Goal: Task Accomplishment & Management: Manage account settings

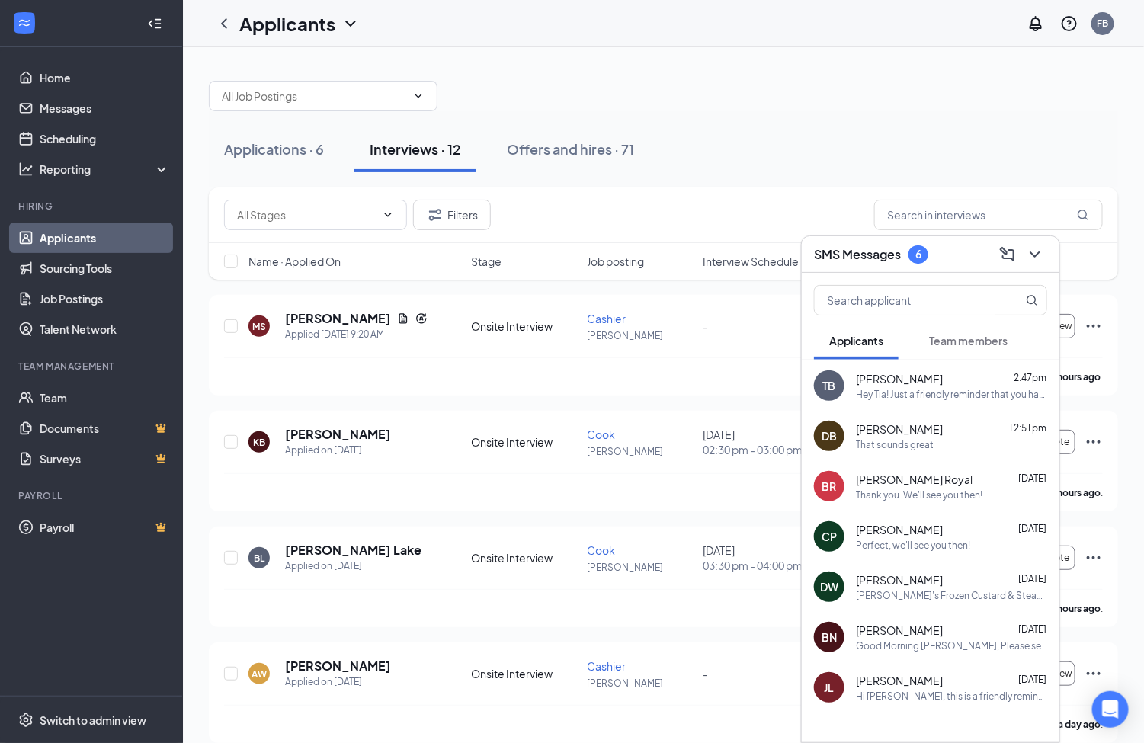
click at [928, 395] on div "Hey Tia! Just a friendly reminder that you have an interview [DATE] at 4:30. If…" at bounding box center [951, 394] width 191 height 13
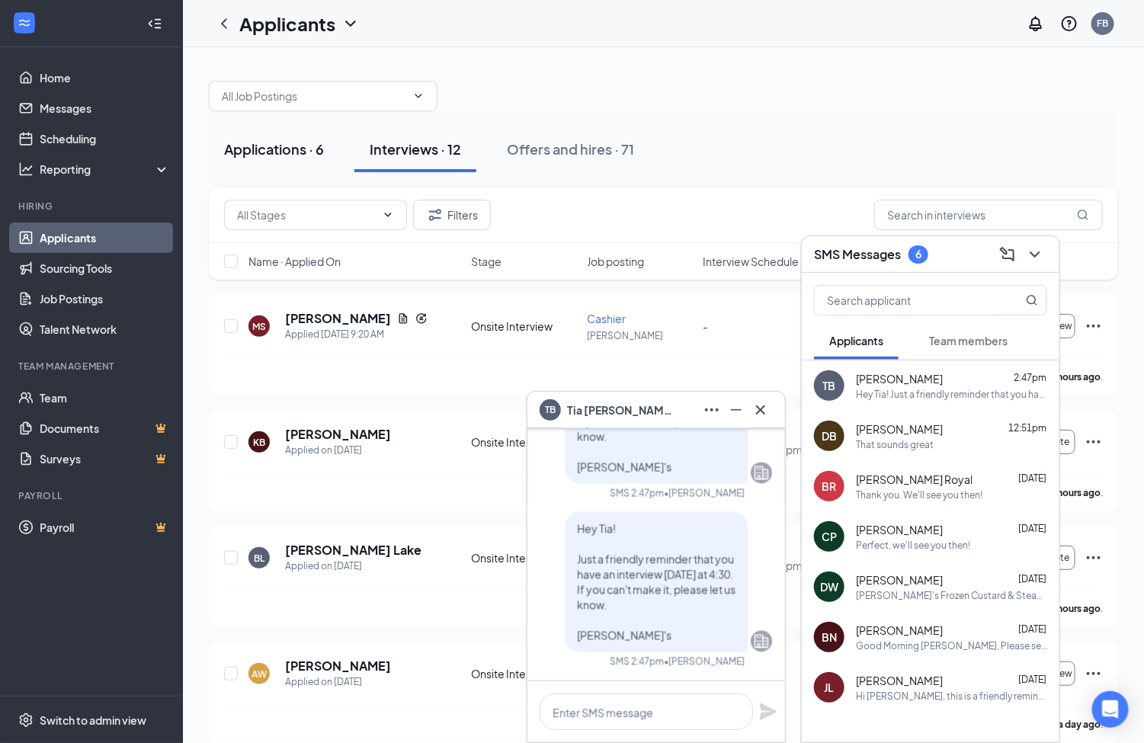
click at [277, 149] on div "Applications · 6" at bounding box center [274, 148] width 100 height 19
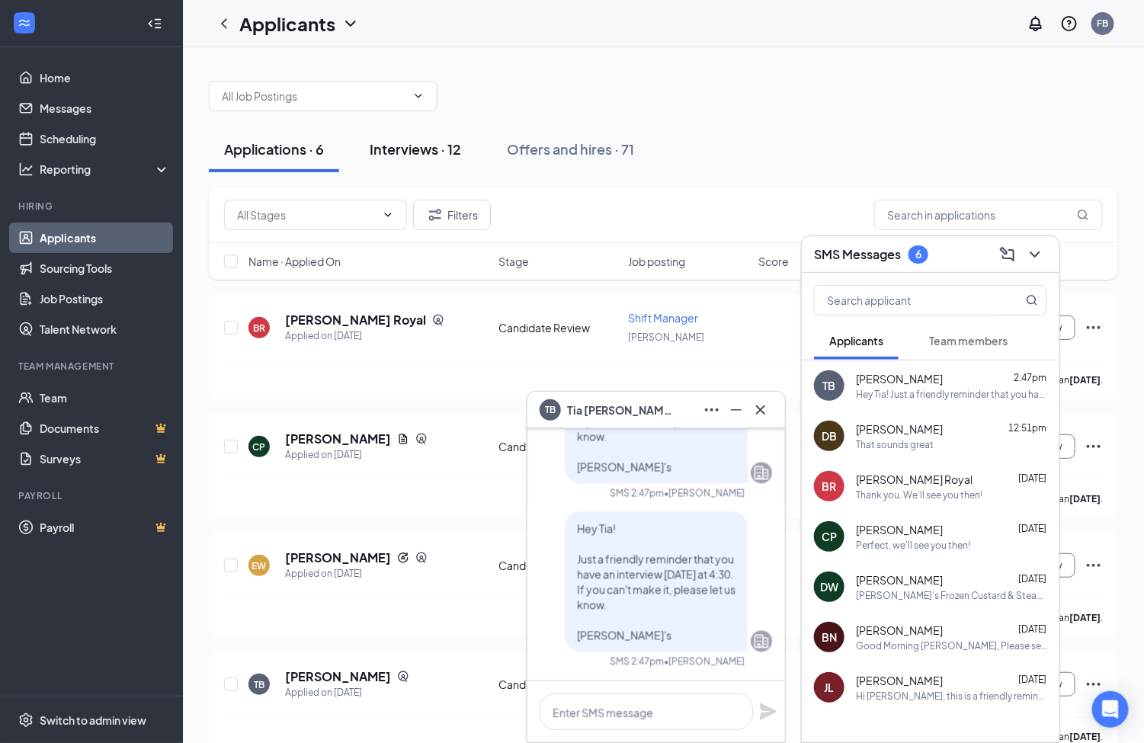
click at [412, 138] on button "Interviews · 12" at bounding box center [415, 149] width 122 height 46
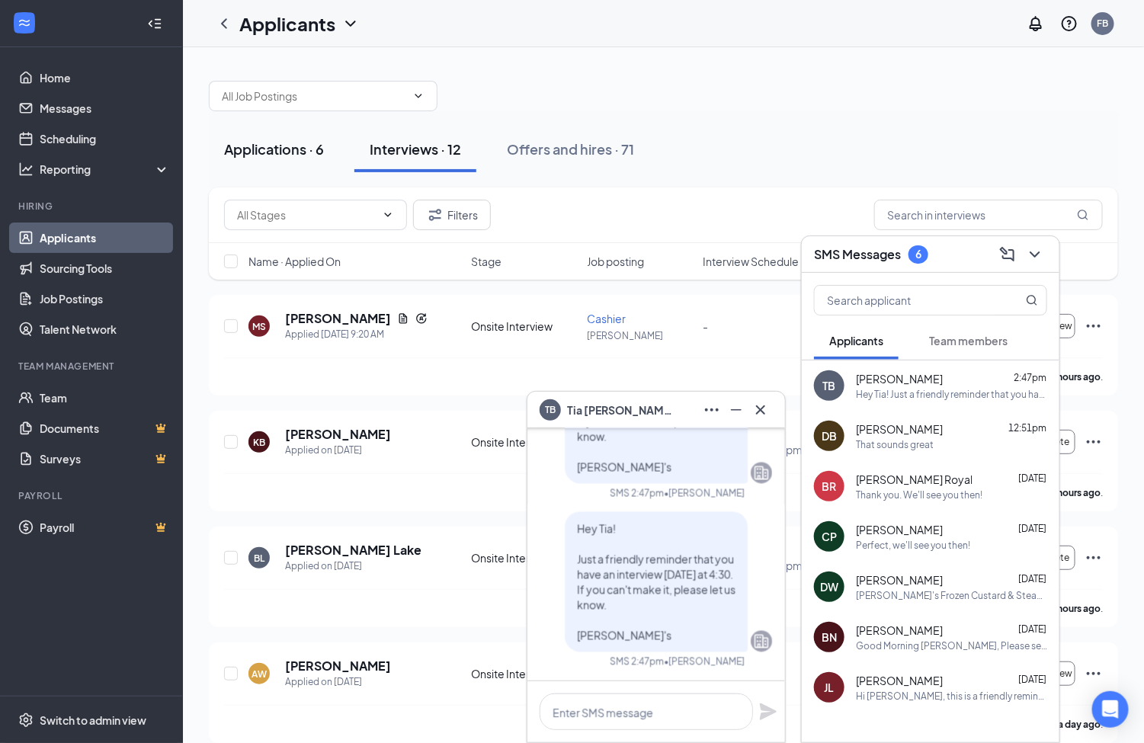
click at [261, 165] on button "Applications · 6" at bounding box center [274, 149] width 130 height 46
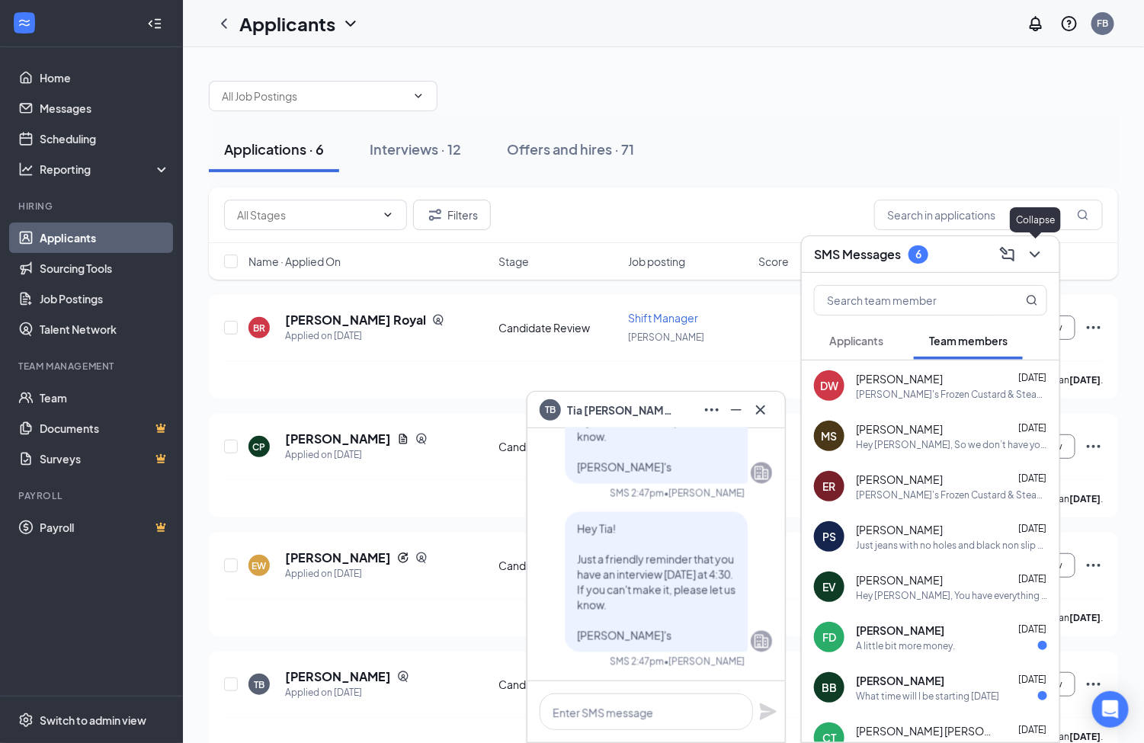
click at [1039, 258] on icon "ChevronDown" at bounding box center [1035, 254] width 18 height 18
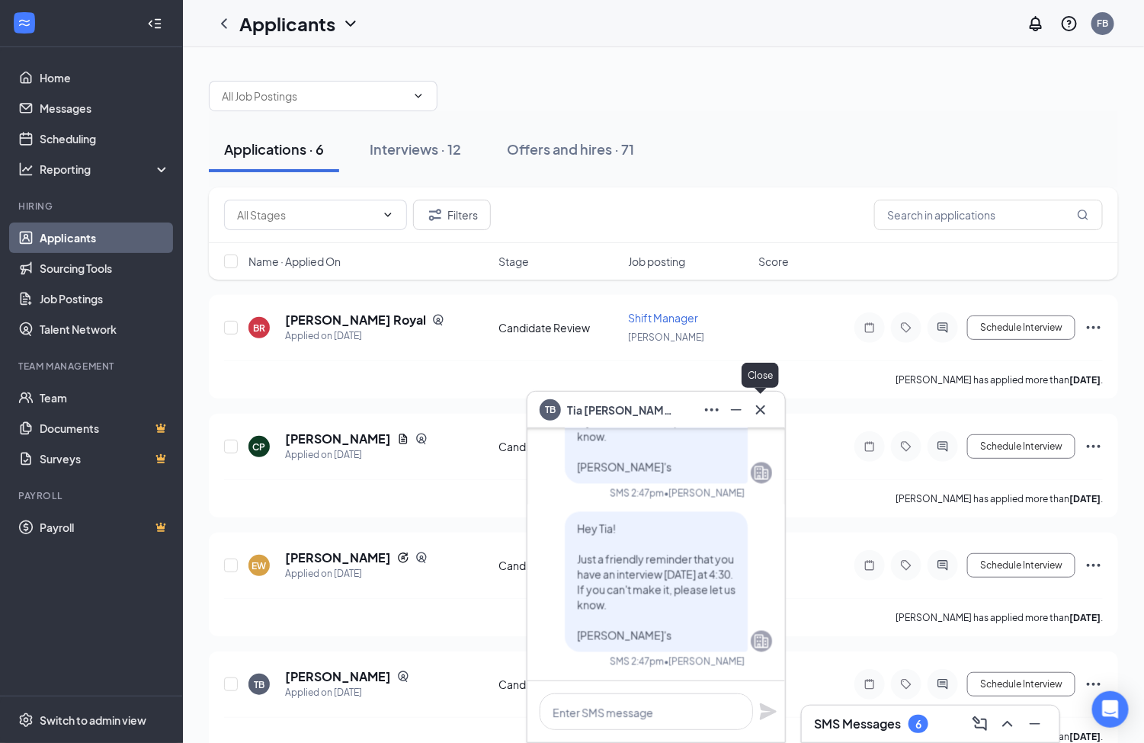
click at [757, 419] on button at bounding box center [760, 410] width 24 height 24
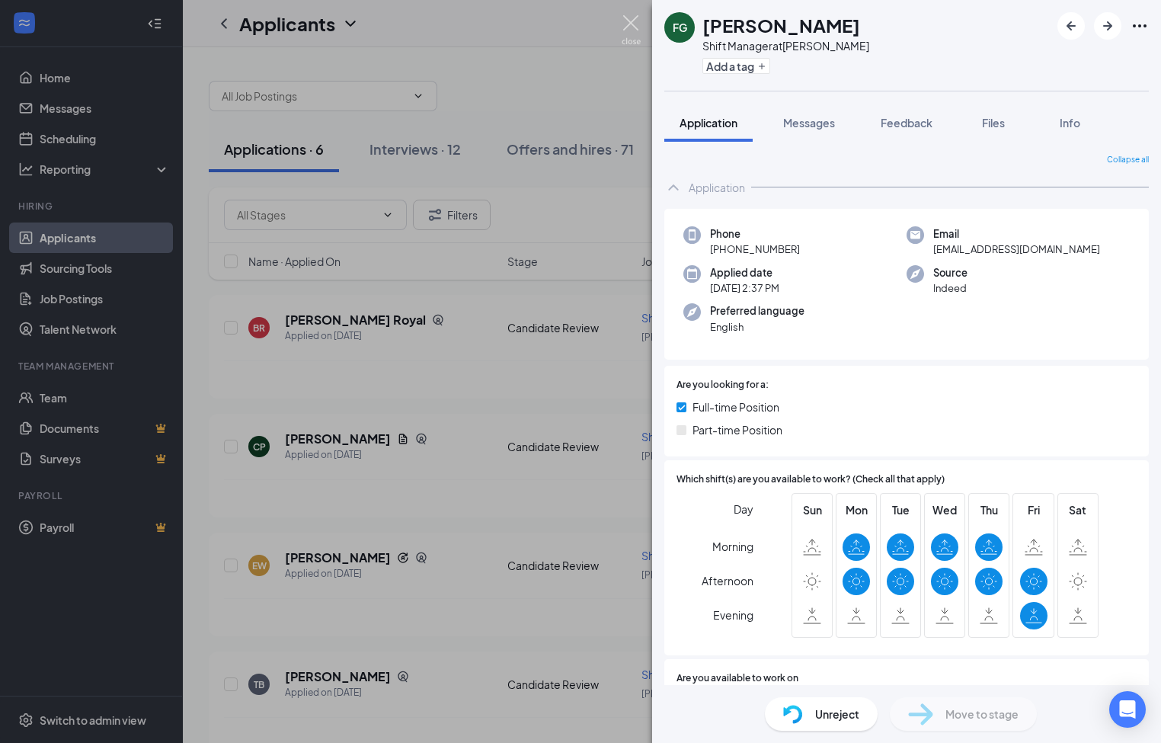
click at [627, 21] on img at bounding box center [631, 30] width 19 height 30
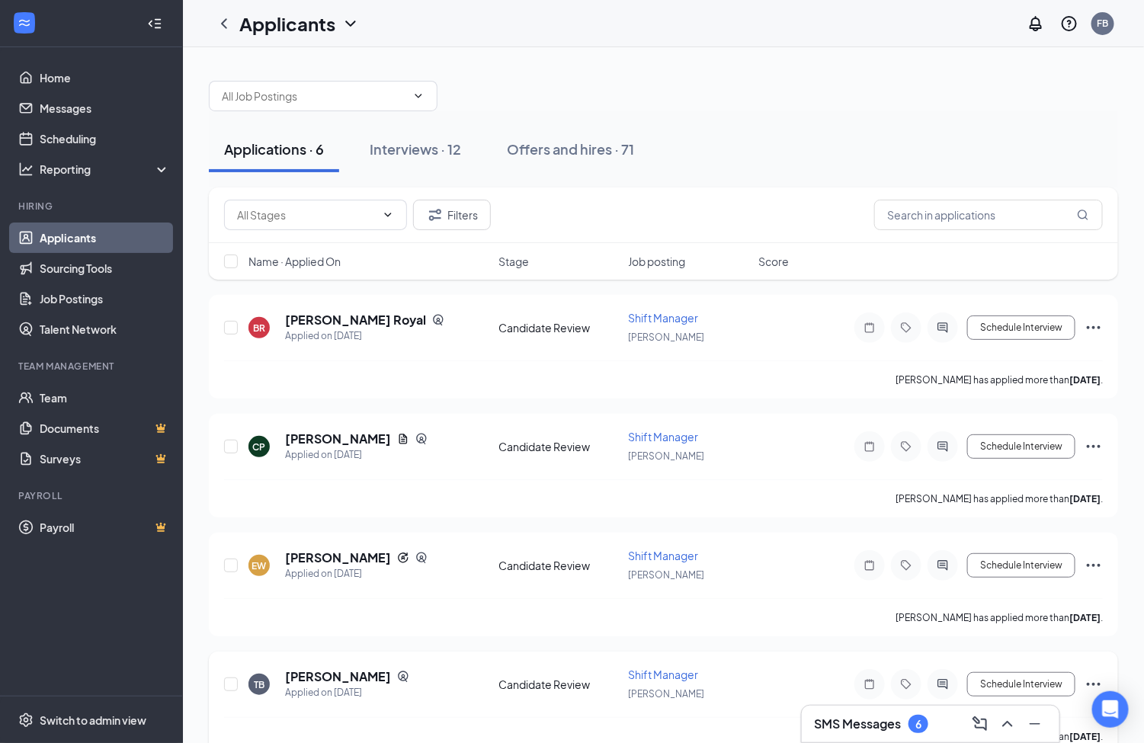
drag, startPoint x: 430, startPoint y: 663, endPoint x: 378, endPoint y: 741, distance: 93.4
click at [430, 663] on div "TB Tia Barnes Applied on Sep 10 Candidate Review Shift Manager Seymour Schedule…" at bounding box center [663, 703] width 909 height 104
click at [231, 562] on input "checkbox" at bounding box center [231, 566] width 14 height 14
checkbox input "true"
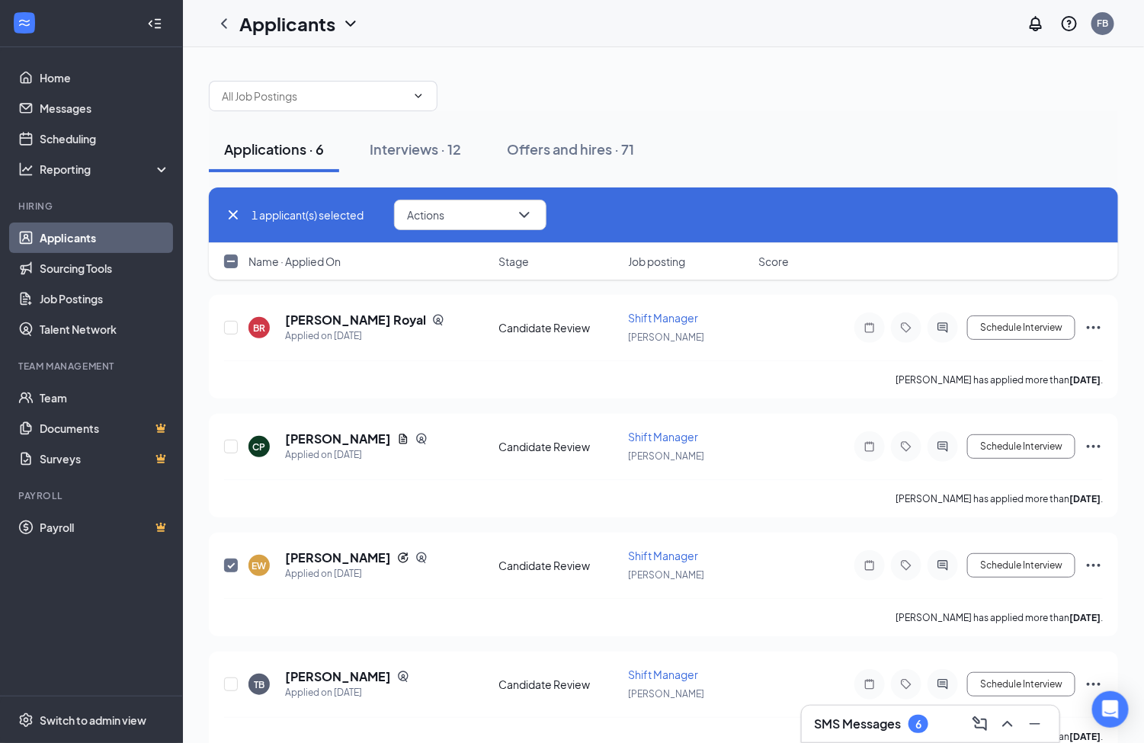
click at [859, 720] on h3 "SMS Messages" at bounding box center [857, 723] width 87 height 17
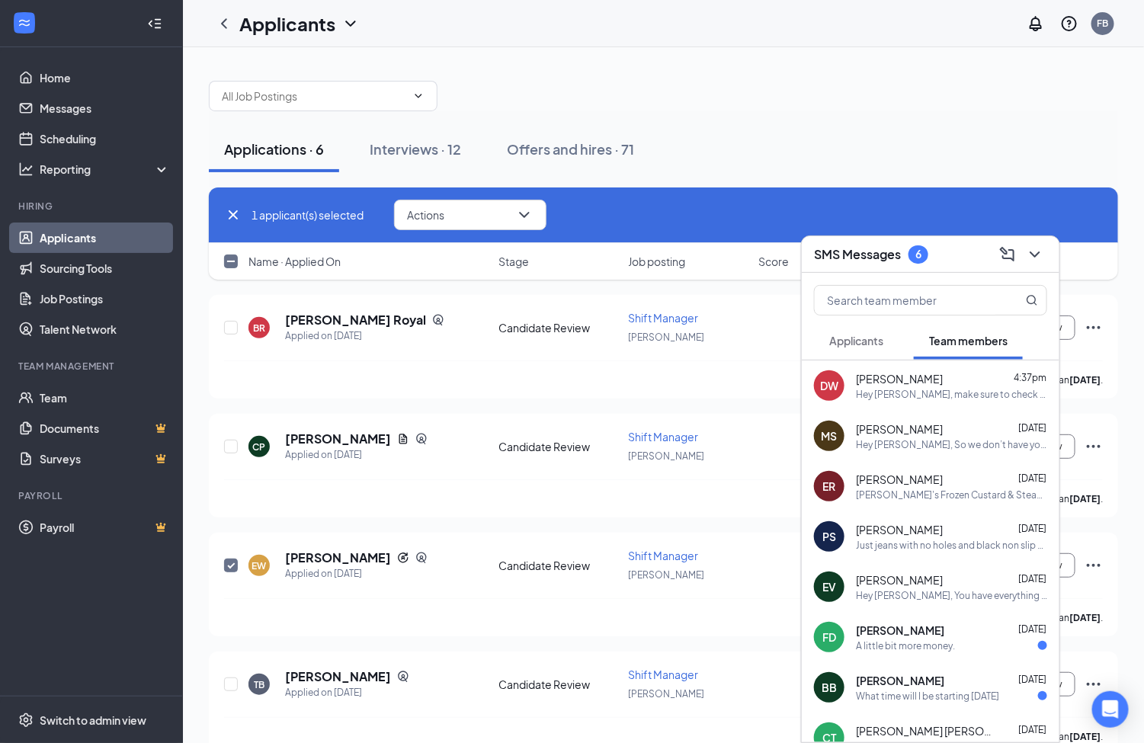
click at [847, 343] on span "Applicants" at bounding box center [856, 341] width 54 height 14
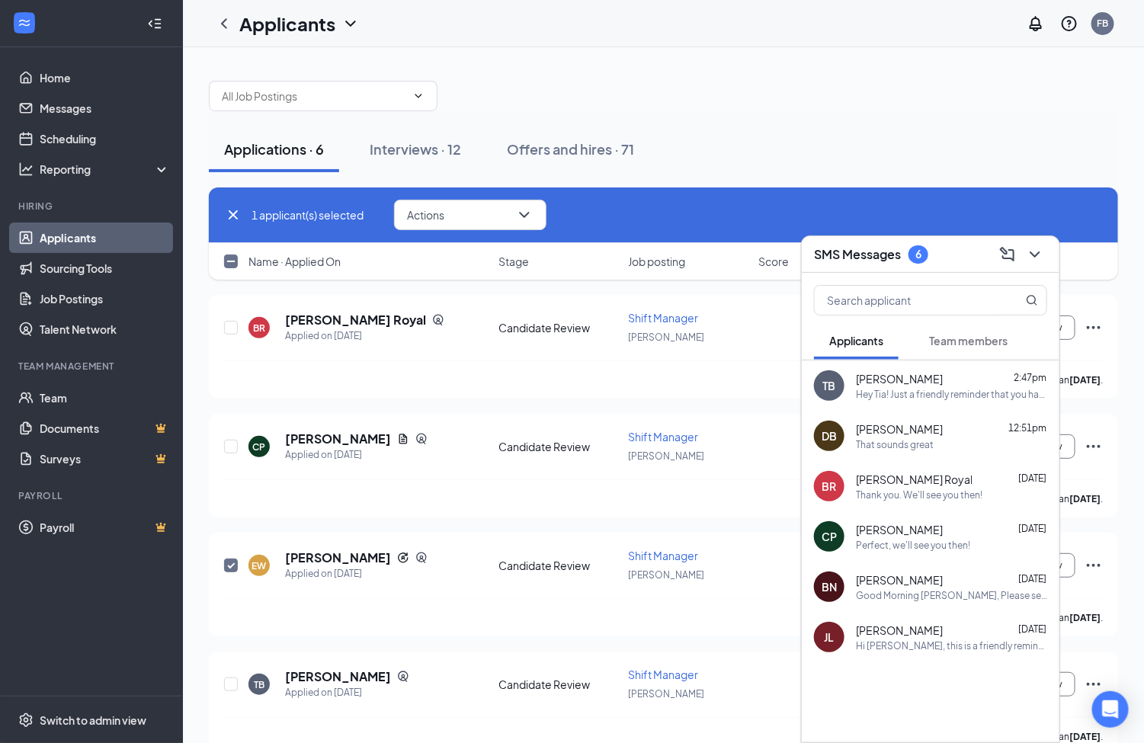
click at [892, 398] on div "Hey Tia! Just a friendly reminder that you have an interview [DATE] at 4:30. If…" at bounding box center [951, 394] width 191 height 13
